Goal: Communication & Community: Answer question/provide support

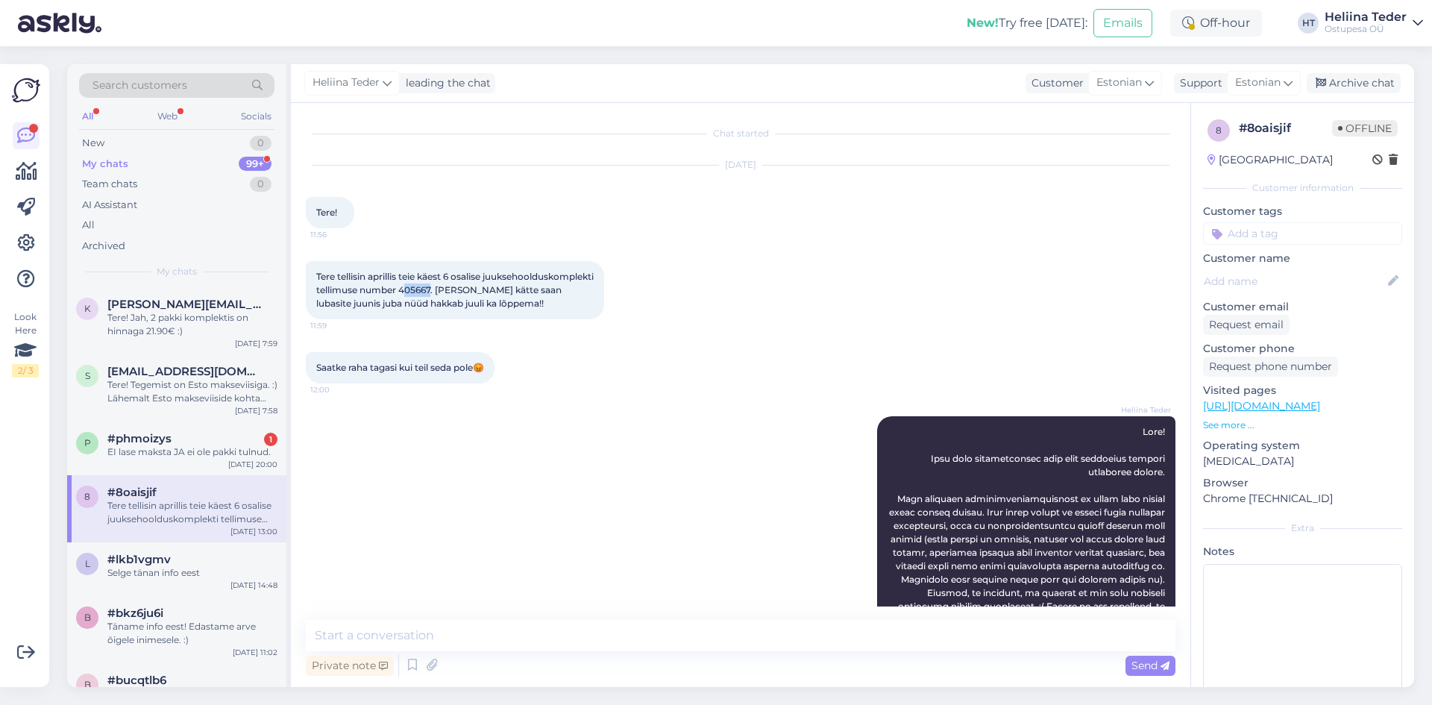
drag, startPoint x: 548, startPoint y: 287, endPoint x: 518, endPoint y: 288, distance: 29.8
click at [518, 288] on span "Tere tellisin aprillis teie käest 6 osalise juuksehoolduskomplekti tellimuse nu…" at bounding box center [456, 290] width 280 height 38
drag, startPoint x: 516, startPoint y: 288, endPoint x: 549, endPoint y: 287, distance: 32.8
click at [549, 287] on span "Tere tellisin aprillis teie käest 6 osalise juuksehoolduskomplekti tellimuse nu…" at bounding box center [456, 290] width 280 height 38
copy span "405667"
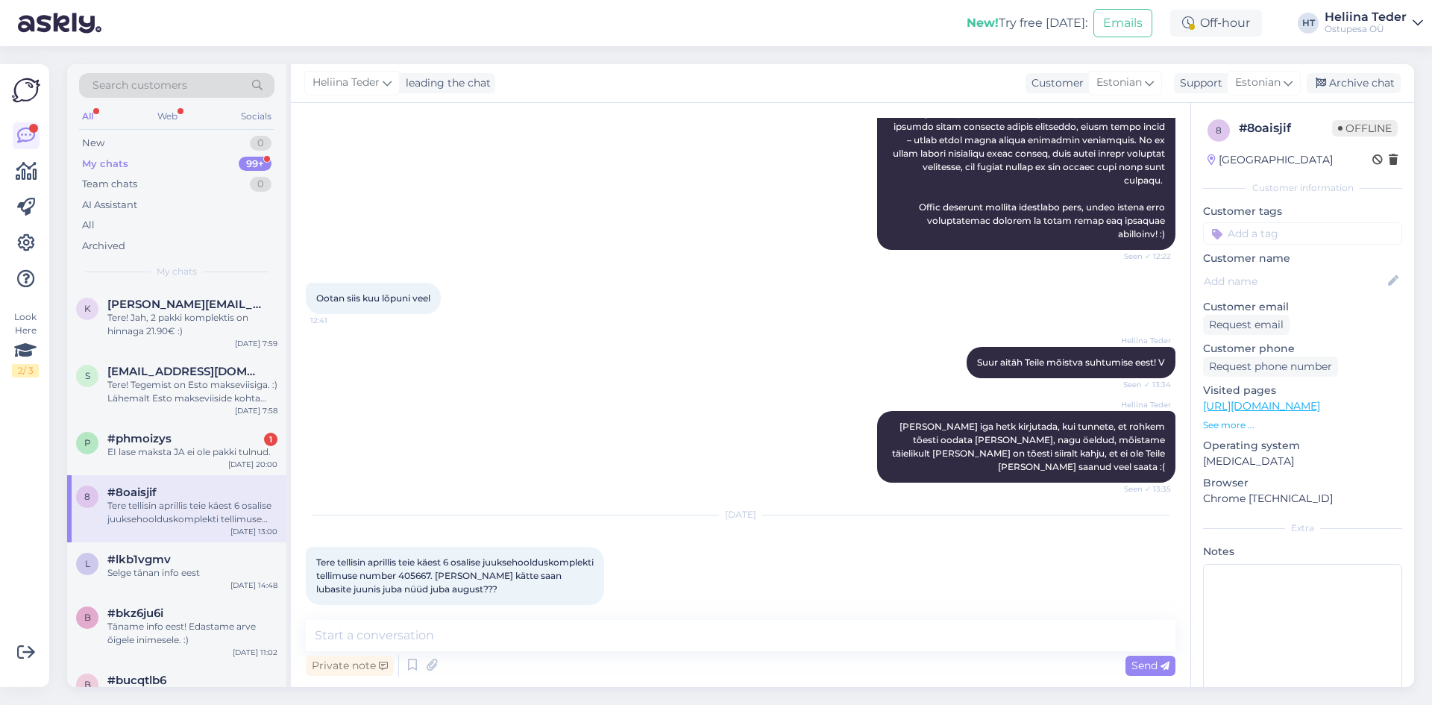
scroll to position [588, 0]
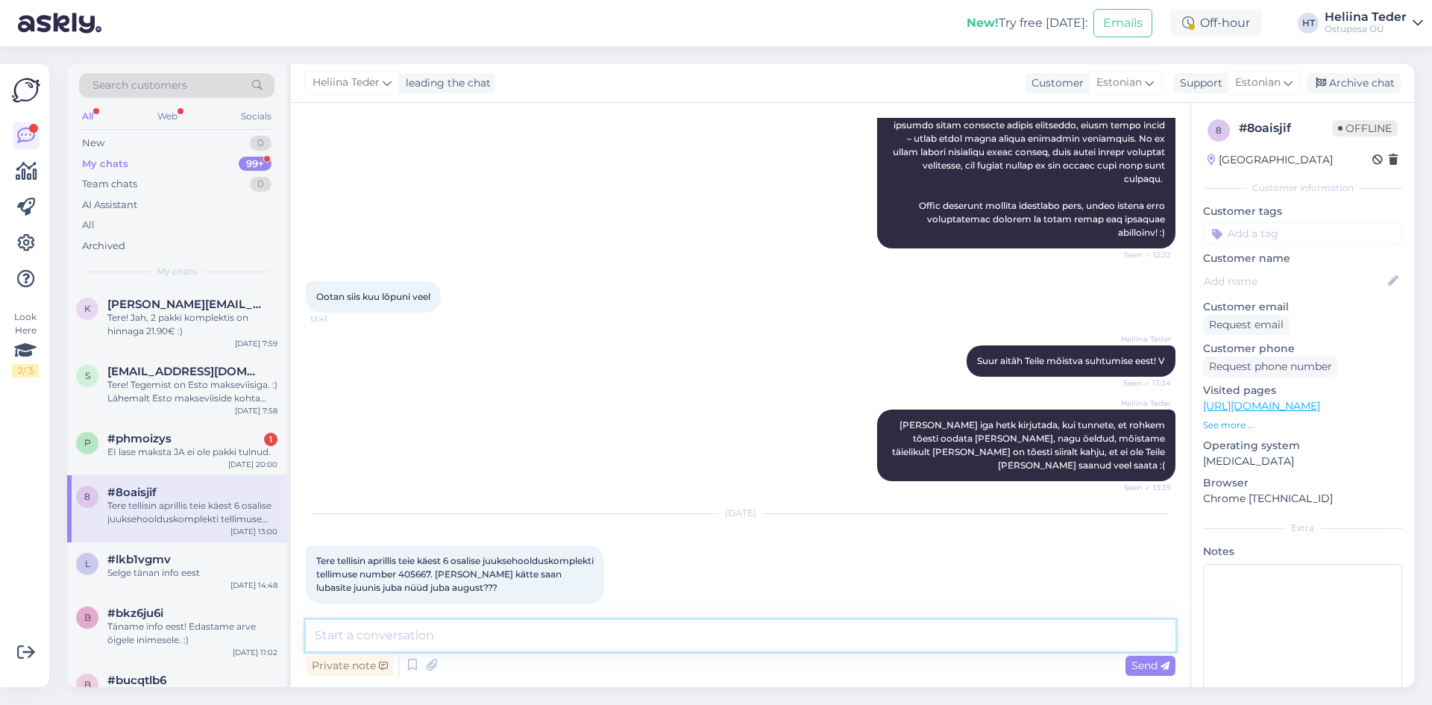
click at [406, 640] on textarea at bounding box center [741, 635] width 870 height 31
paste textarea "Hea klient! Mõistame 100%, et ootate pikisilmi oma [PERSON_NAME] me tõesti ise …"
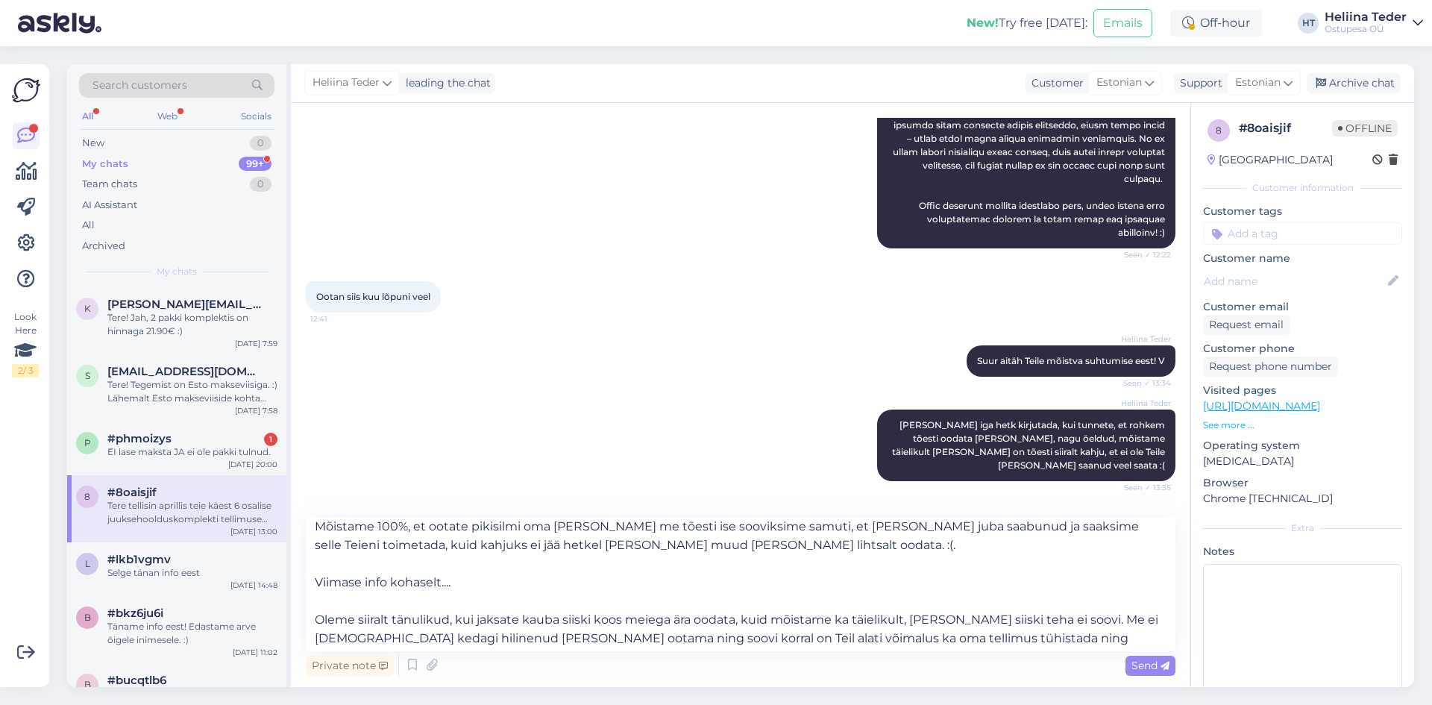
scroll to position [19, 0]
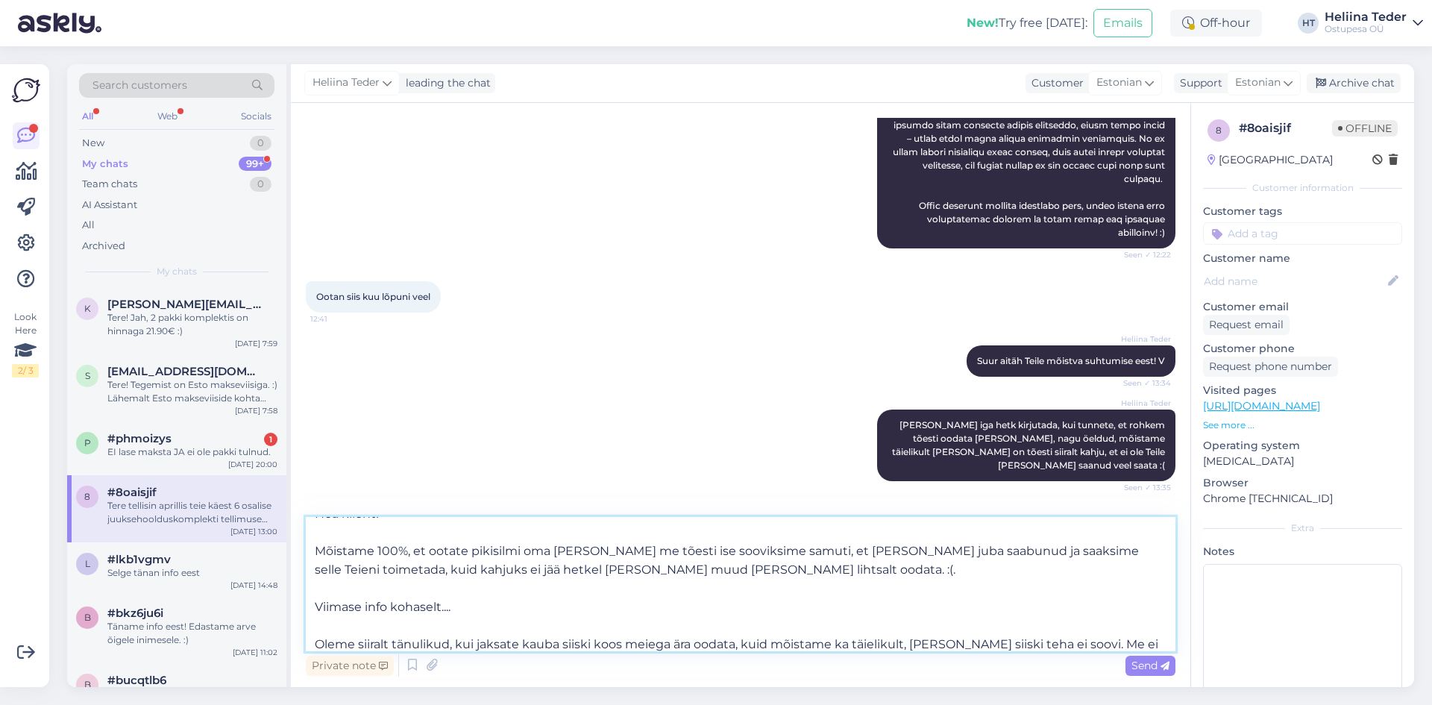
click at [465, 610] on textarea "Hea klient! Mõistame 100%, et ootate pikisilmi oma [PERSON_NAME] me tõesti ise …" at bounding box center [741, 584] width 870 height 134
paste textarea "6-osaline juuksehoolduskomplekt, [MEDICAL_DATA] Keratin, Kormesic"
click at [539, 603] on textarea "Hea klient! Mõistame 100%, et ootate pikisilmi oma [PERSON_NAME] me tõesti ise …" at bounding box center [741, 584] width 870 height 134
click at [881, 604] on textarea "Hea klient! Mõistame 100%, et ootate pikisilmi oma [PERSON_NAME] me tõesti ise …" at bounding box center [741, 584] width 870 height 134
click at [1048, 606] on textarea "Hea klient! Mõistame 100%, et ootate pikisilmi oma [PERSON_NAME] me tõesti ise …" at bounding box center [741, 584] width 870 height 134
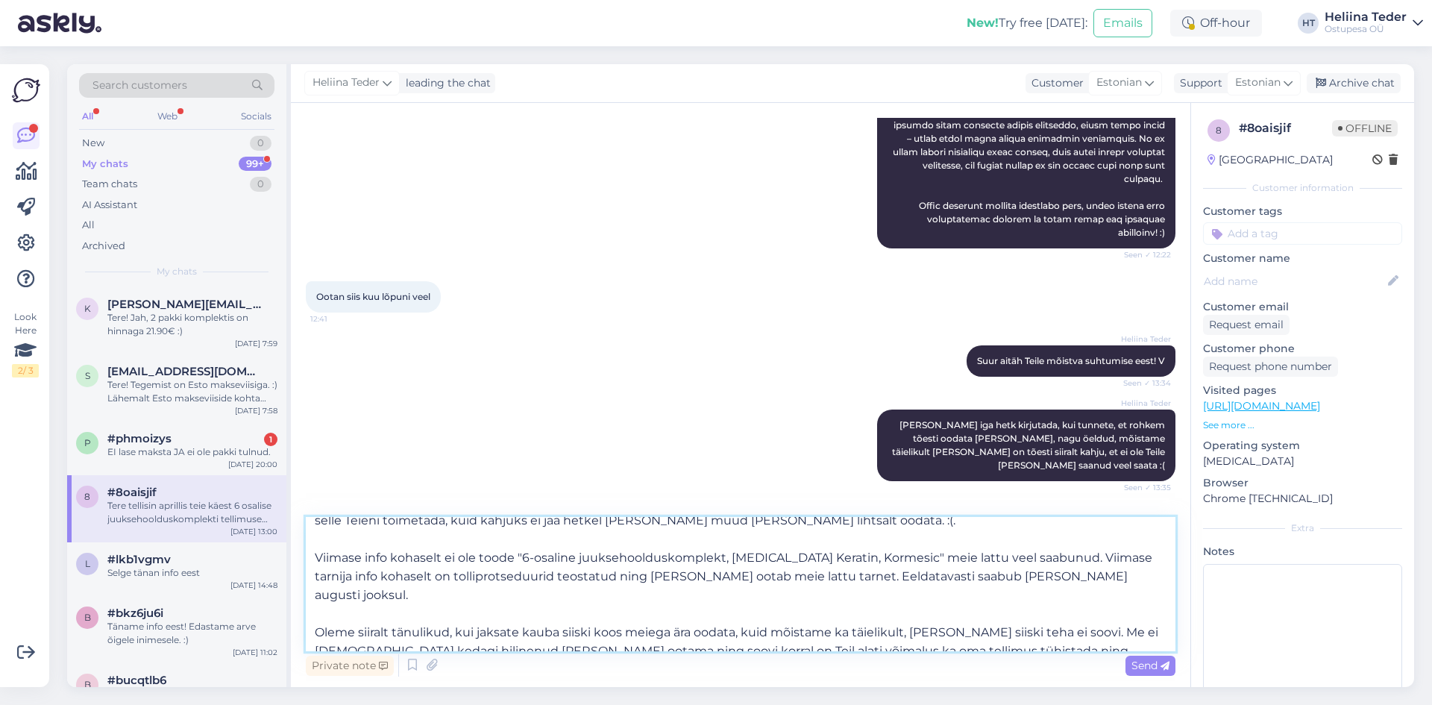
scroll to position [120, 0]
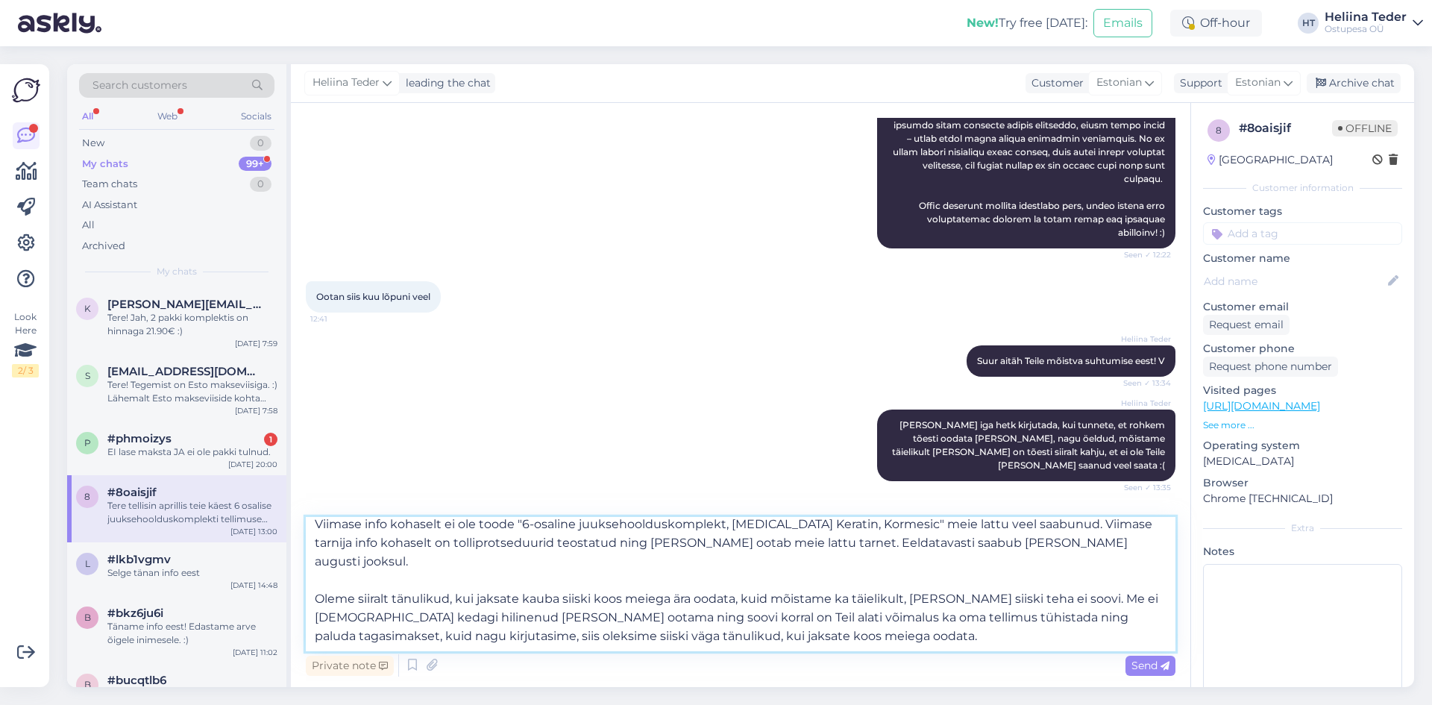
click at [834, 599] on textarea "Hea klient! Mõistame 100%, et ootate pikisilmi oma [PERSON_NAME] me tõesti ise …" at bounding box center [741, 584] width 870 height 134
type textarea "Hea klient! Mõistame 100%, et ootate pikisilmi oma [PERSON_NAME] me tõesti ise …"
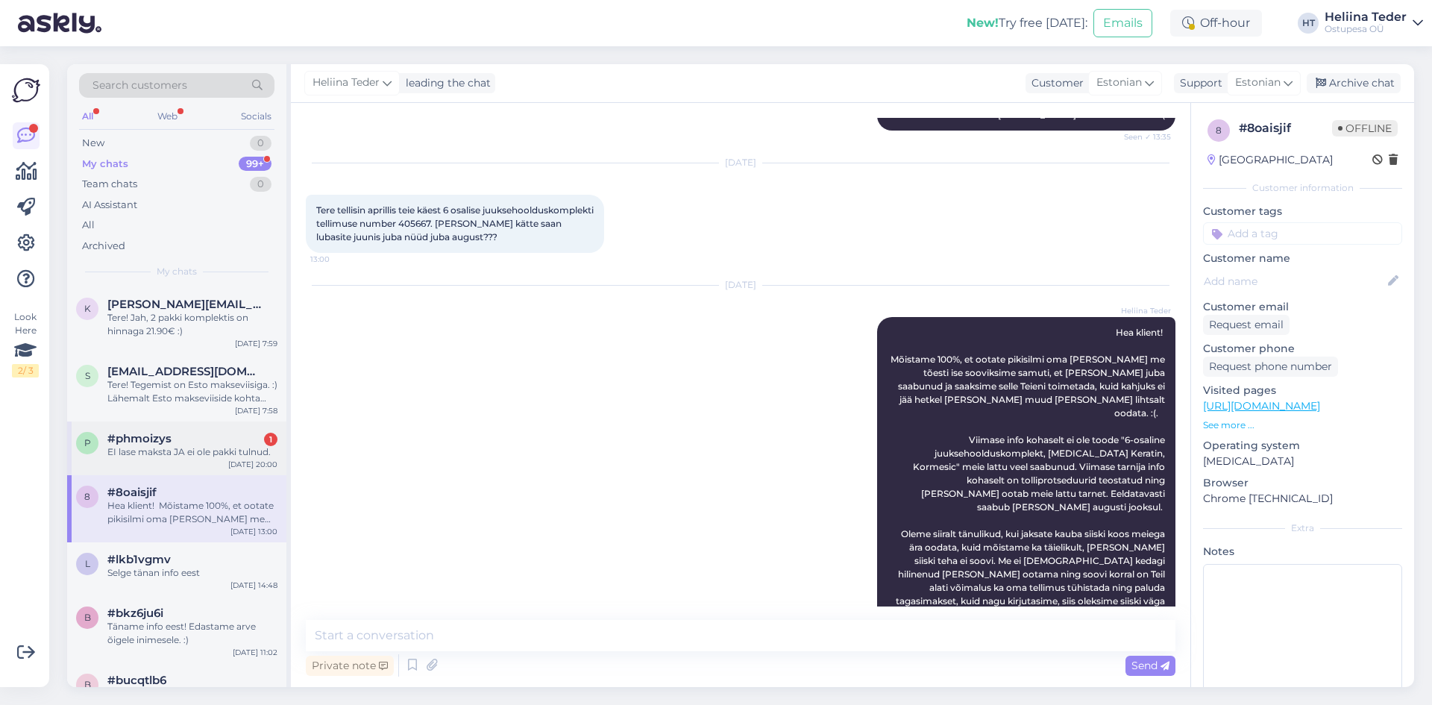
click at [177, 455] on div "EI lase maksta JA ei ole pakki tulnud." at bounding box center [192, 451] width 170 height 13
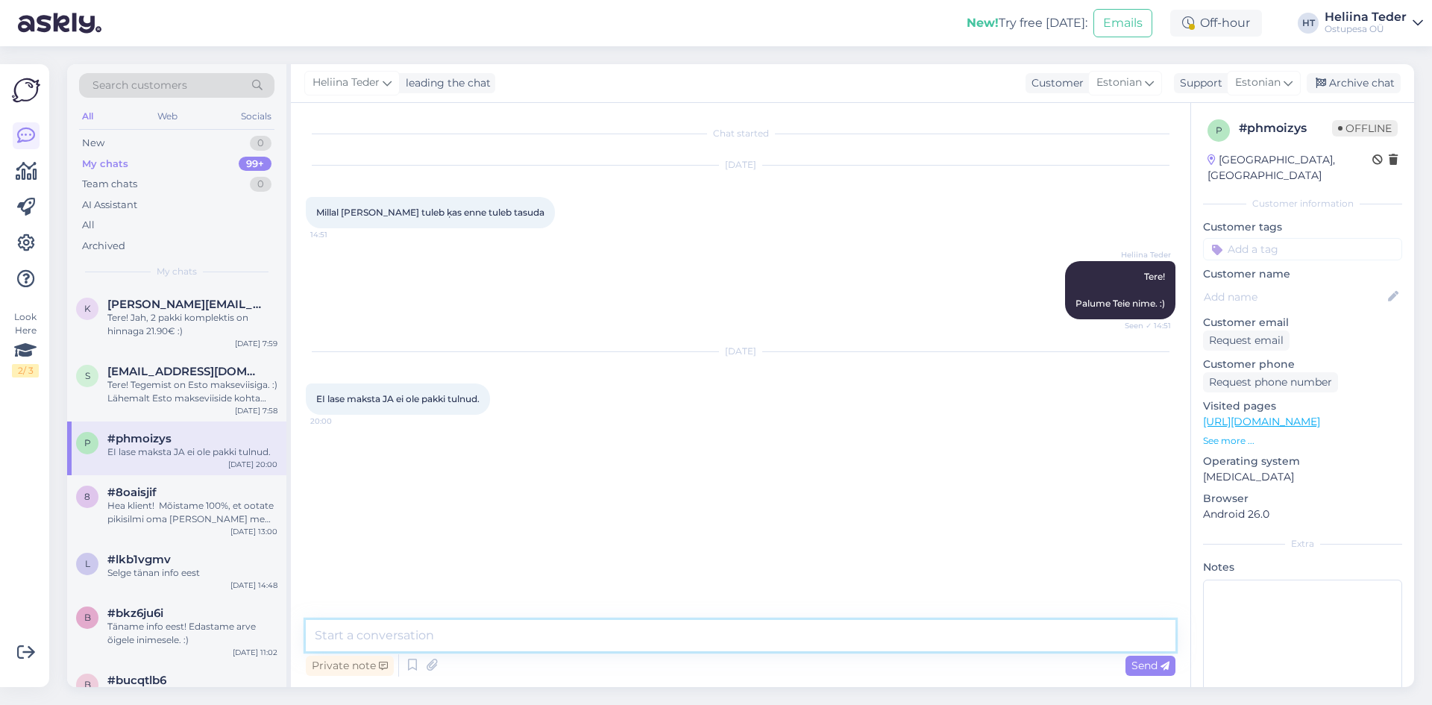
click at [426, 629] on textarea at bounding box center [741, 635] width 870 height 31
type textarea "Tere! Palume [PERSON_NAME] nime, et saaksime üle vaadata. :)"
